Goal: Navigation & Orientation: Find specific page/section

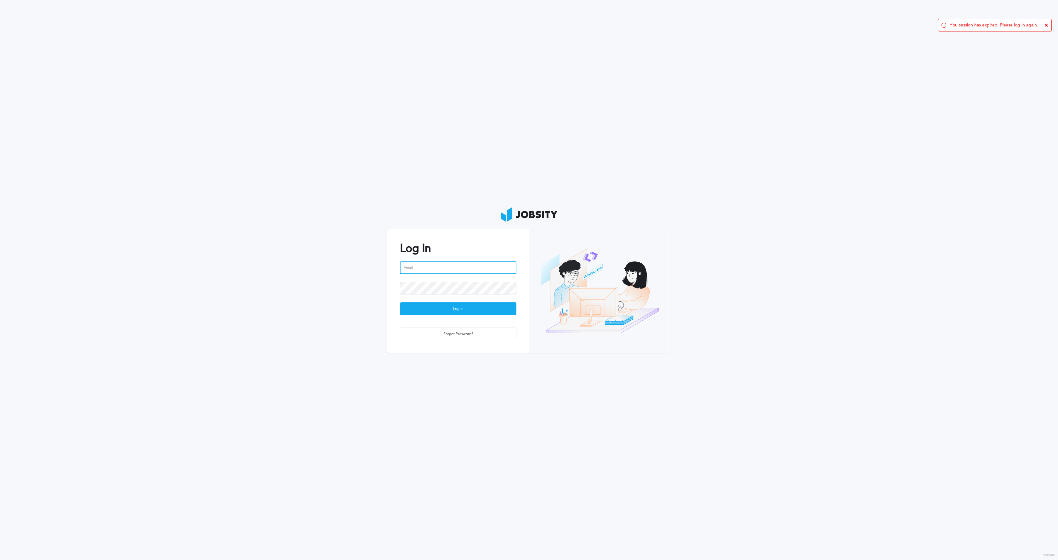
click at [415, 268] on input "email" at bounding box center [458, 267] width 117 height 13
type input "[EMAIL_ADDRESS][PERSON_NAME][DOMAIN_NAME]"
click at [444, 303] on div "Log In" at bounding box center [458, 309] width 116 height 13
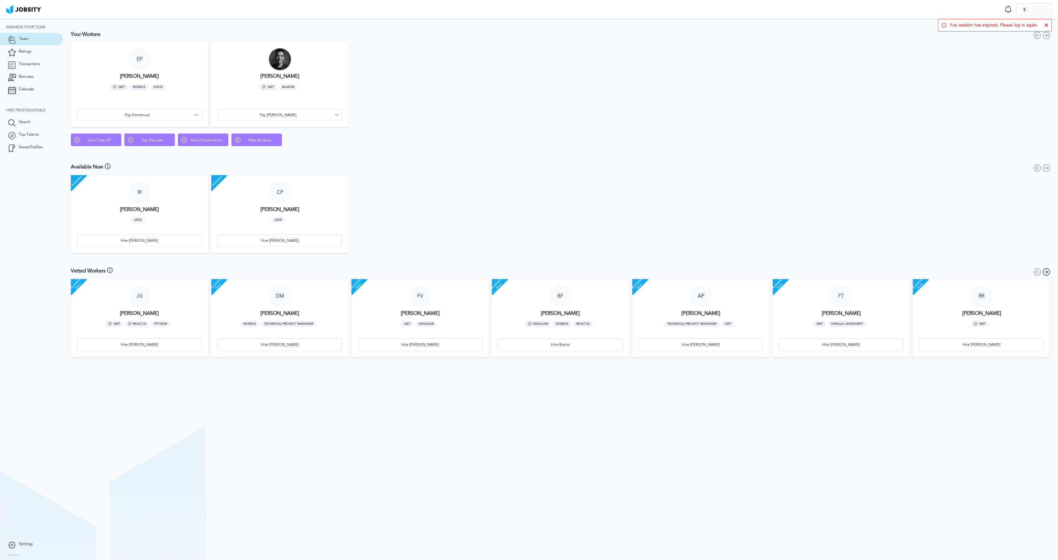
click at [231, 75] on article "[PERSON_NAME] [PERSON_NAME] .NET Blazor Pay [PERSON_NAME]" at bounding box center [279, 84] width 137 height 85
click at [1048, 25] on icon at bounding box center [1047, 25] width 4 height 4
click at [33, 65] on span "Transactions" at bounding box center [29, 64] width 21 height 4
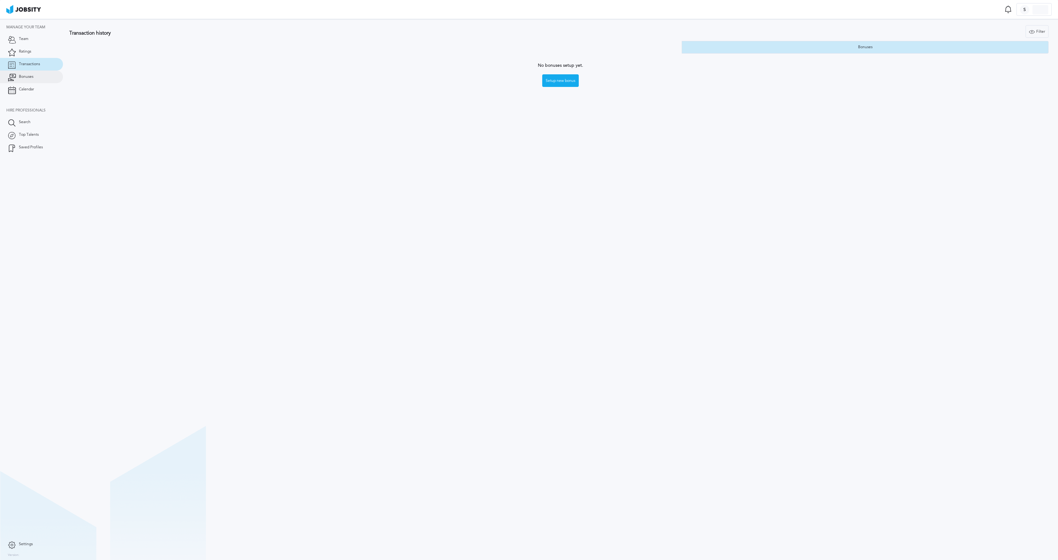
click at [24, 80] on link "Bonuses" at bounding box center [31, 77] width 63 height 13
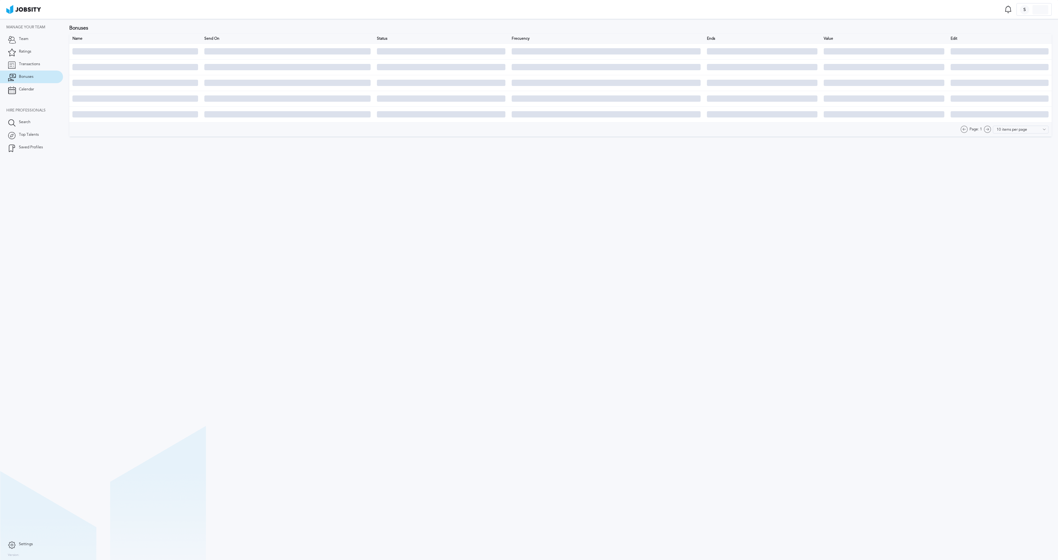
type input "0 items per page"
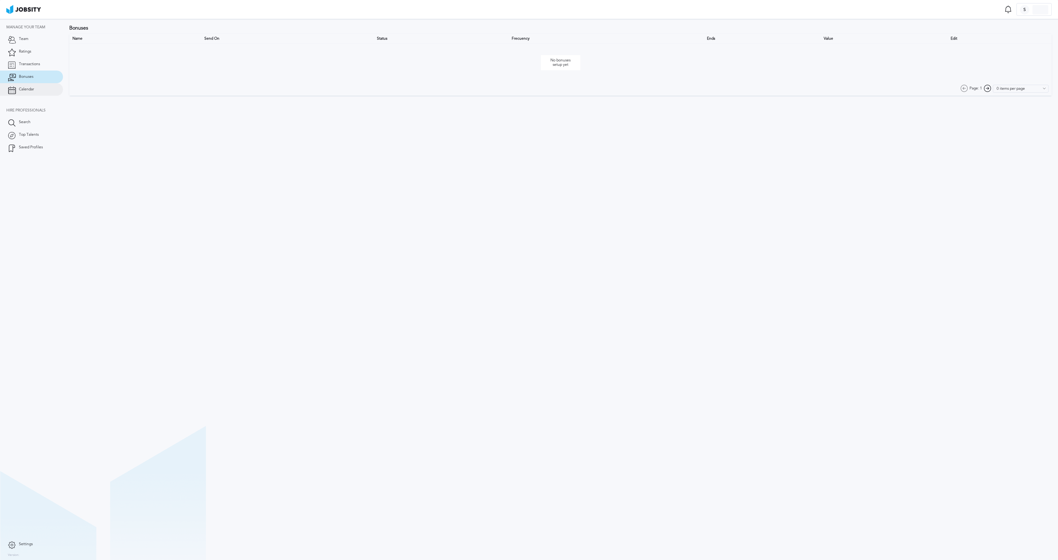
click at [32, 92] on link "Calendar" at bounding box center [31, 89] width 63 height 13
click at [33, 42] on link "Team" at bounding box center [31, 39] width 63 height 13
